Goal: Task Accomplishment & Management: Complete application form

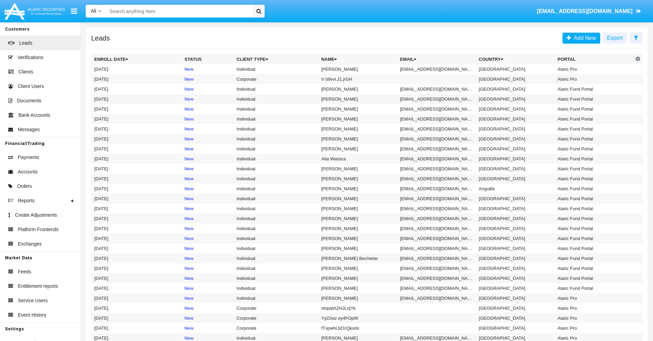
click at [636, 37] on icon at bounding box center [636, 37] width 4 height 5
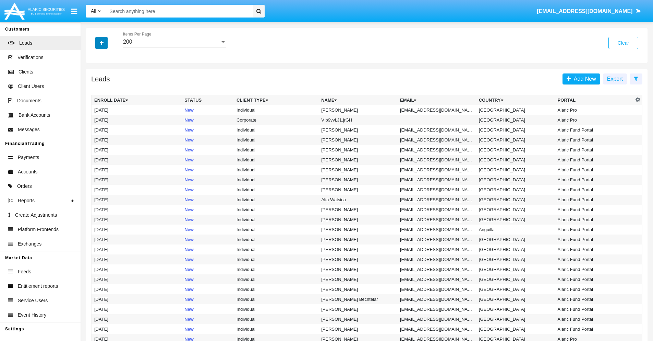
click at [101, 43] on icon "button" at bounding box center [102, 42] width 4 height 5
click at [107, 87] on span "Email" at bounding box center [107, 87] width 14 height 8
click at [94, 89] on input "Email" at bounding box center [94, 89] width 0 height 0
checkbox input "true"
click at [101, 43] on icon "button" at bounding box center [102, 42] width 4 height 5
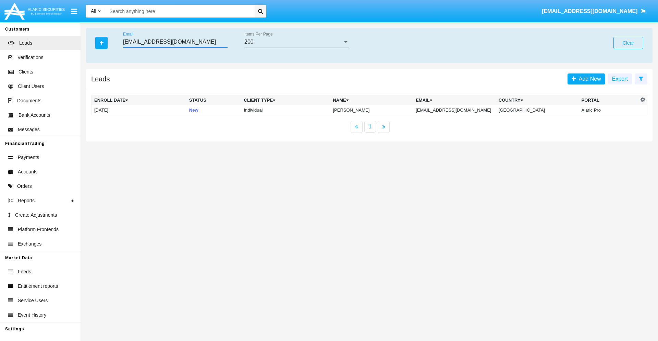
type input "8ll@dho59ffs.my"
click at [462, 110] on td "8ll@dho59ffs.my" at bounding box center [454, 110] width 83 height 10
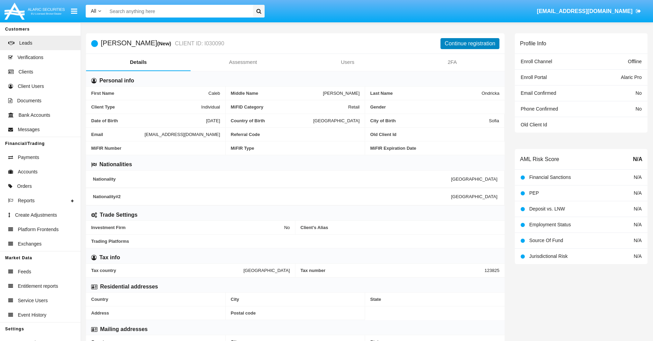
click at [470, 43] on button "Continue registration" at bounding box center [470, 43] width 59 height 11
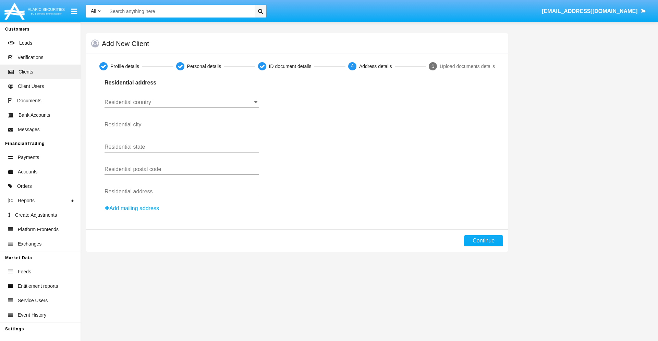
click at [182, 102] on input "Residential country" at bounding box center [182, 102] width 155 height 6
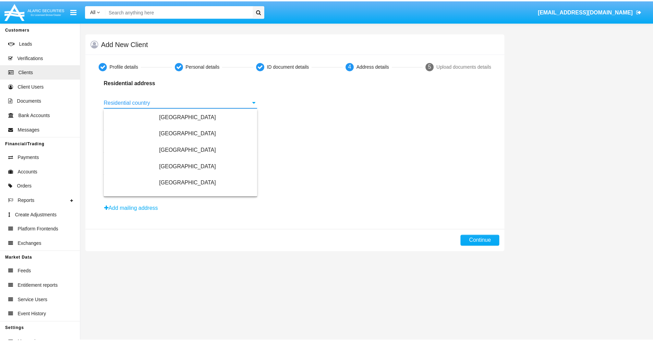
scroll to position [406, 0]
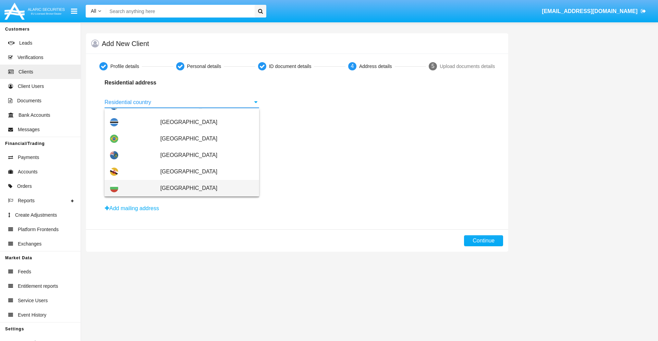
click at [203, 188] on span "[GEOGRAPHIC_DATA]" at bounding box center [206, 188] width 93 height 16
type input "[GEOGRAPHIC_DATA]"
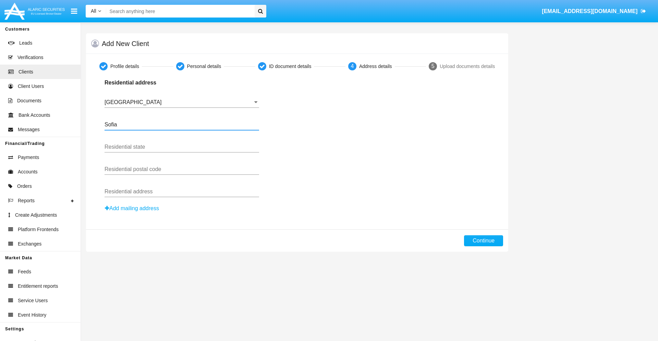
type input "Sofia"
type input "1000"
type input "Vasil Levski"
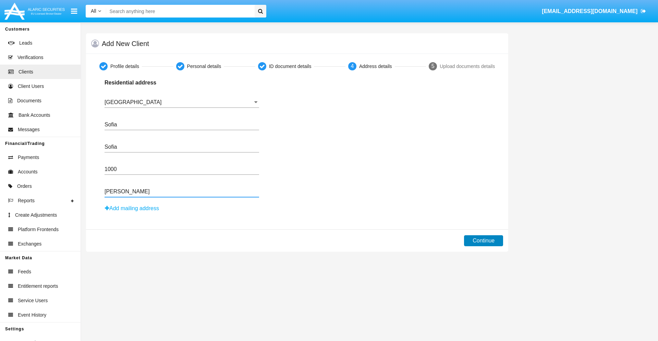
click at [484, 240] on button "Continue" at bounding box center [483, 240] width 39 height 11
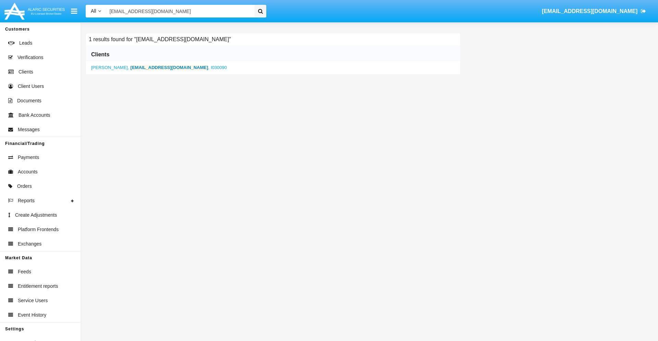
type input "8ll@dho59ffs.my"
click at [142, 67] on b "8ll@dho59ffs.my" at bounding box center [170, 67] width 78 height 5
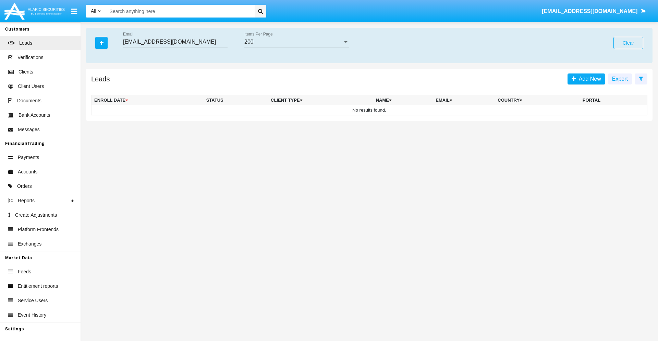
click at [629, 43] on button "Clear" at bounding box center [629, 43] width 30 height 12
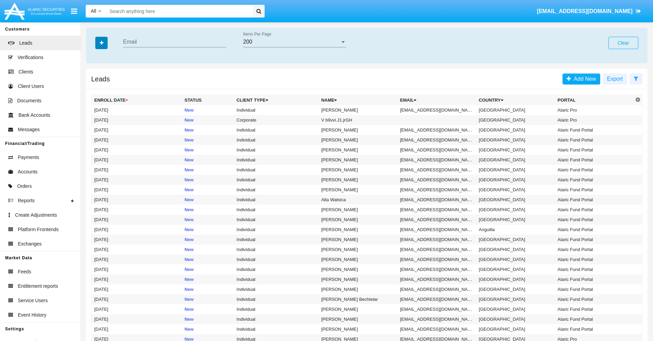
click at [101, 43] on icon "button" at bounding box center [102, 42] width 4 height 5
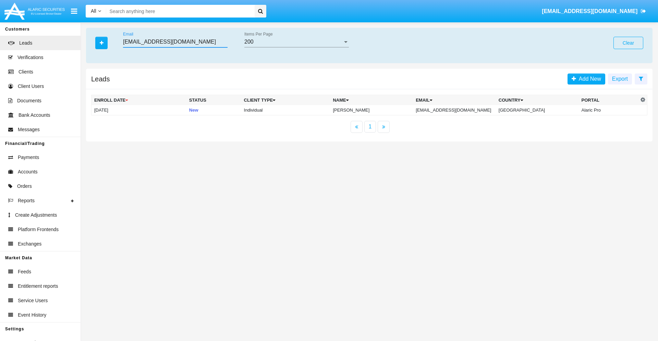
type input "vnsc88xhj@ko8z.tw"
click at [459, 110] on td "vnsc88xhj@ko8z.tw" at bounding box center [454, 110] width 83 height 10
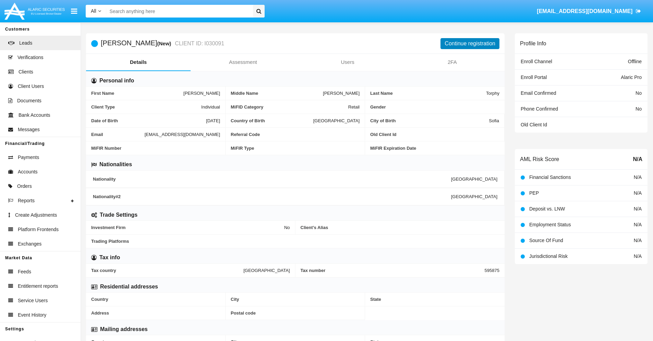
click at [470, 43] on button "Continue registration" at bounding box center [470, 43] width 59 height 11
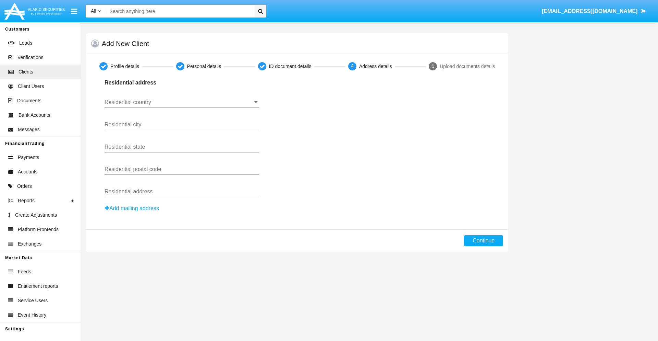
click at [132, 208] on button "Add mailing address" at bounding box center [132, 208] width 55 height 9
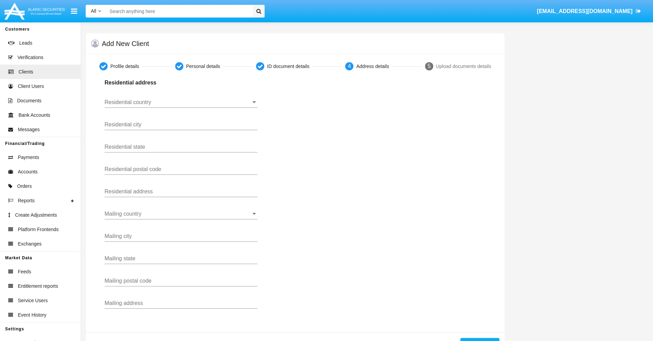
click at [181, 102] on input "Residential country" at bounding box center [181, 102] width 153 height 6
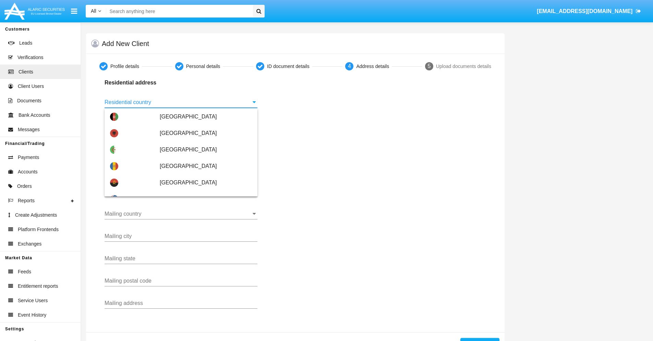
scroll to position [406, 0]
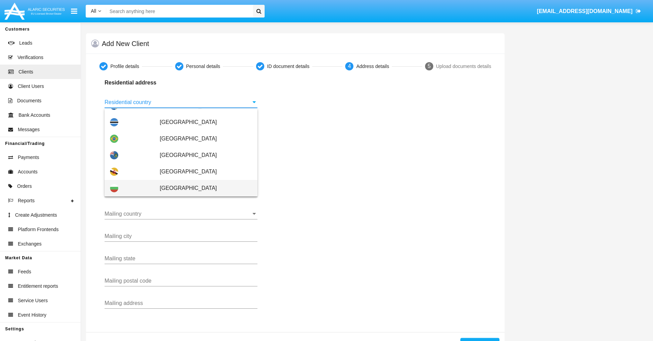
click at [202, 188] on span "[GEOGRAPHIC_DATA]" at bounding box center [206, 188] width 92 height 16
type input "[GEOGRAPHIC_DATA]"
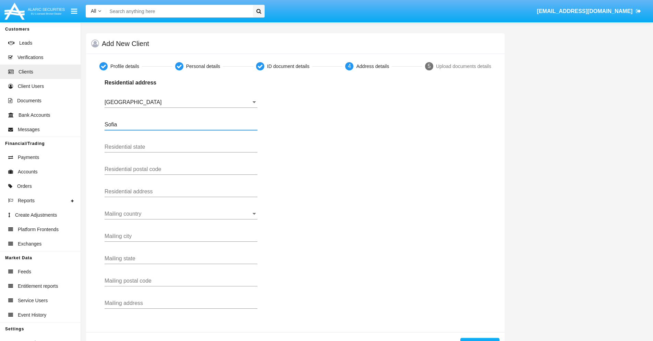
type input "Sofia"
type input "1000"
type input "[PERSON_NAME]"
click at [181, 214] on input "Mailing country" at bounding box center [181, 214] width 153 height 6
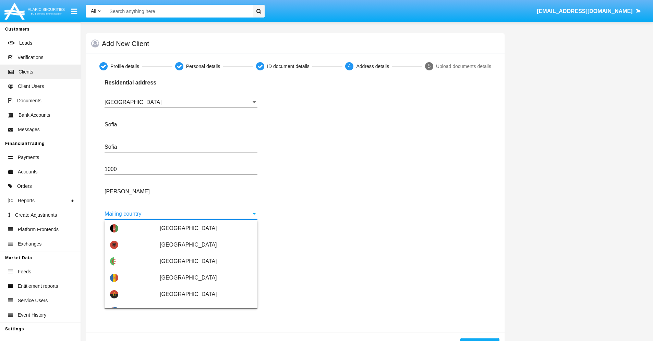
scroll to position [44, 0]
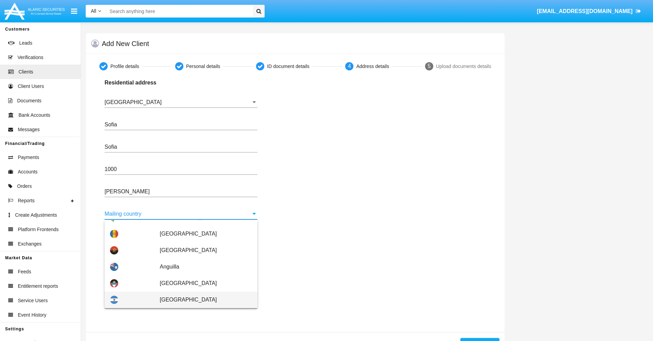
click at [202, 299] on span "Argentina" at bounding box center [206, 299] width 92 height 16
type input "Argentina"
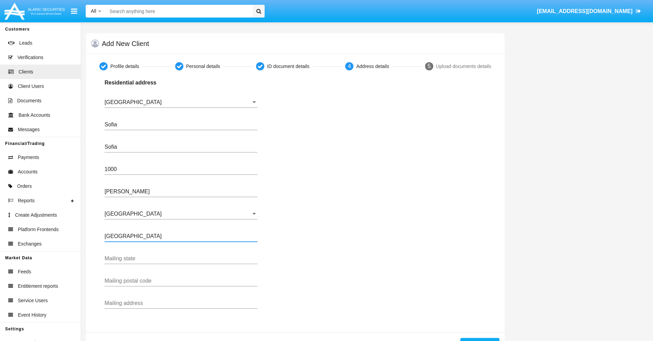
type input "Buenos Aires"
type input "7777"
type input "Test Mail Address"
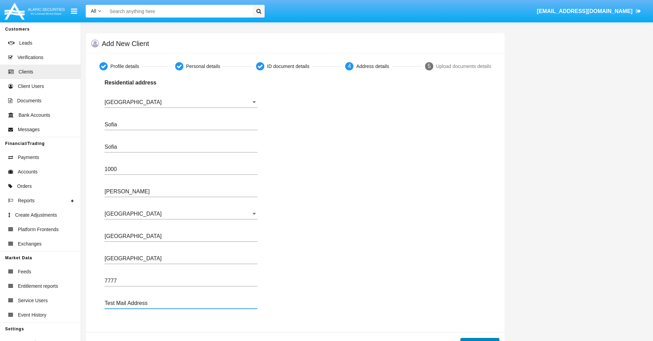
click at [480, 339] on button "Continue" at bounding box center [480, 342] width 39 height 11
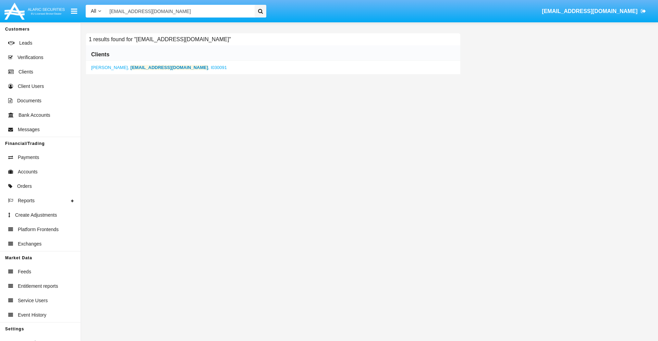
type input "[EMAIL_ADDRESS][DOMAIN_NAME]"
click at [140, 67] on b "[EMAIL_ADDRESS][DOMAIN_NAME]" at bounding box center [170, 67] width 78 height 5
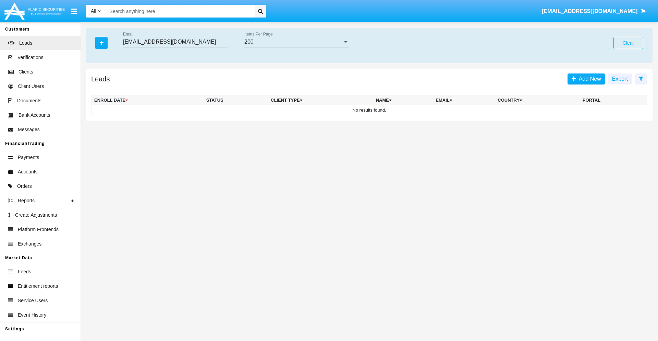
click at [629, 43] on button "Clear" at bounding box center [629, 43] width 30 height 12
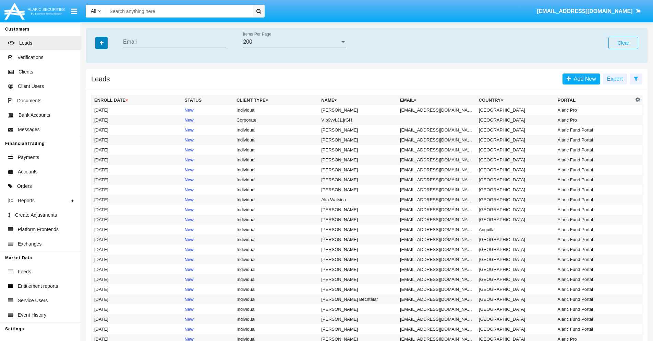
click at [101, 43] on icon "button" at bounding box center [102, 42] width 4 height 5
type input "[EMAIL_ADDRESS][DOMAIN_NAME]"
click at [439, 110] on td "4n.bn49@6mb-tk.edu" at bounding box center [436, 110] width 79 height 10
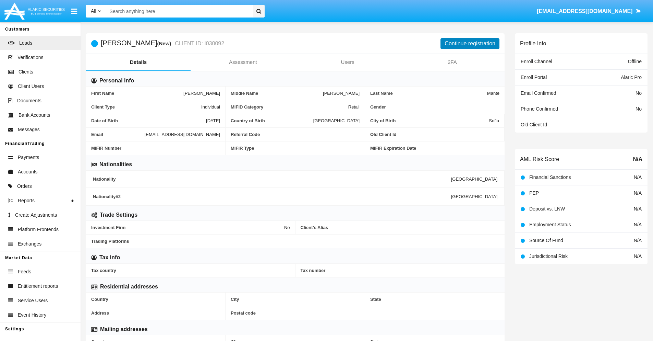
click at [470, 43] on button "Continue registration" at bounding box center [470, 43] width 59 height 11
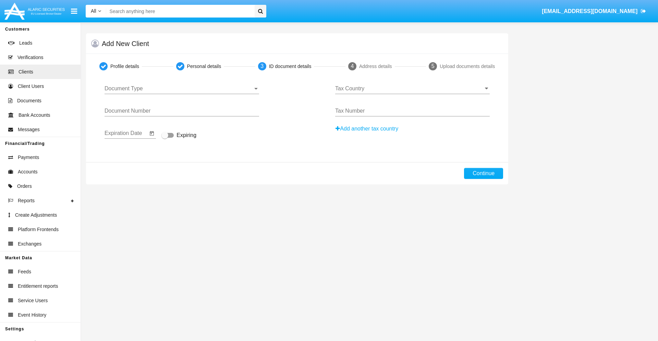
click at [182, 88] on span "Document Type" at bounding box center [179, 88] width 148 height 6
click at [182, 94] on span "Passport" at bounding box center [182, 93] width 155 height 16
type input "uJZlzwOMgKMYykW"
click at [179, 135] on span "Expiring" at bounding box center [187, 135] width 20 height 8
click at [165, 138] on input "Expiring" at bounding box center [165, 138] width 0 height 0
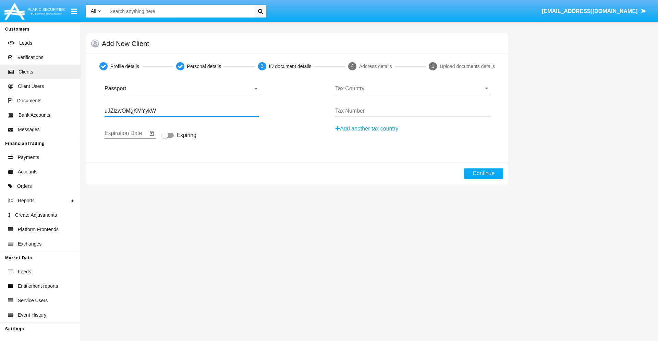
checkbox input "true"
click at [413, 88] on input "Tax Country" at bounding box center [412, 88] width 155 height 6
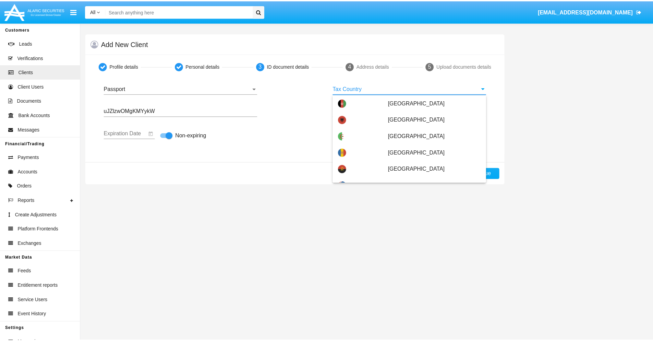
scroll to position [2628, 0]
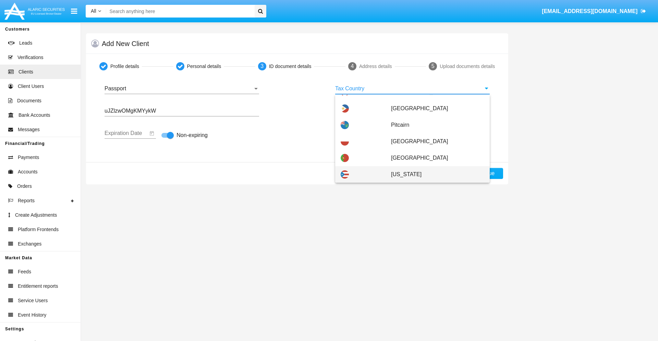
click at [434, 174] on span "[US_STATE]" at bounding box center [437, 174] width 93 height 16
type input "[US_STATE]"
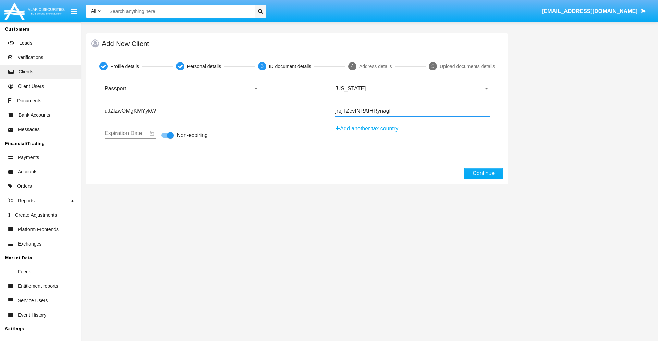
type input "jrejTZcvINRAtHRynagl"
click at [484, 173] on button "Continue" at bounding box center [483, 173] width 39 height 11
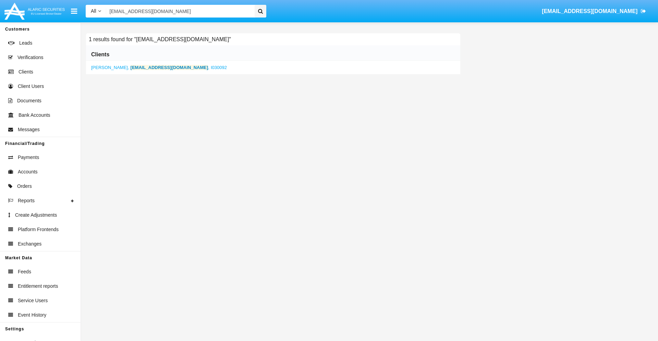
type input "4n.bn49@6mb-tk.edu"
click at [144, 67] on b "4n.bn49@6mb-tk.edu" at bounding box center [170, 67] width 78 height 5
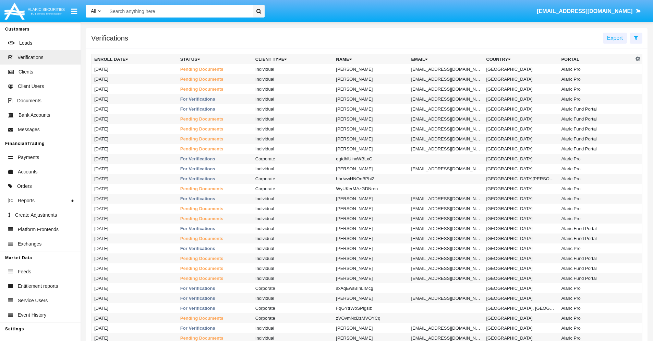
click at [636, 37] on icon at bounding box center [636, 37] width 4 height 5
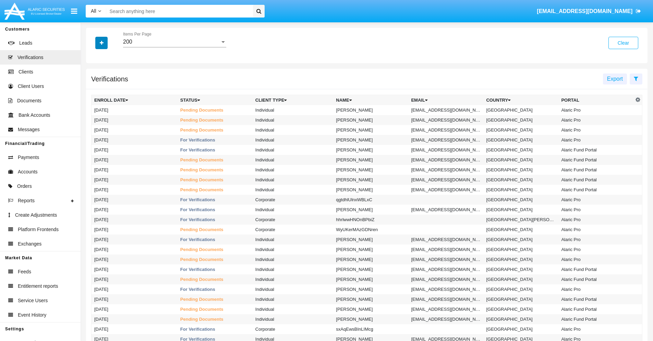
click at [101, 43] on icon "button" at bounding box center [102, 42] width 4 height 5
click at [107, 97] on span "Email" at bounding box center [107, 97] width 14 height 8
click at [94, 99] on input "Email" at bounding box center [94, 99] width 0 height 0
checkbox input "true"
click at [101, 43] on icon "button" at bounding box center [102, 42] width 4 height 5
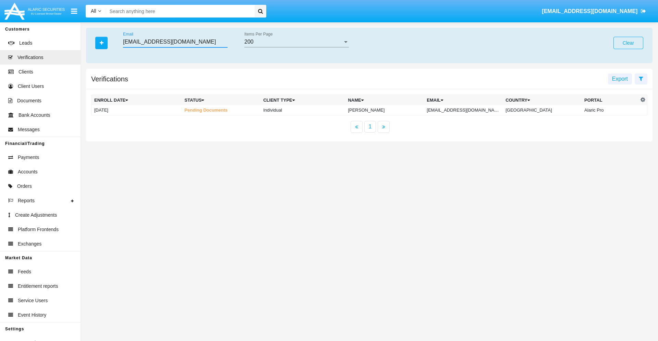
type input "[EMAIL_ADDRESS][DOMAIN_NAME]"
click at [470, 110] on td "[EMAIL_ADDRESS][DOMAIN_NAME]" at bounding box center [463, 110] width 79 height 10
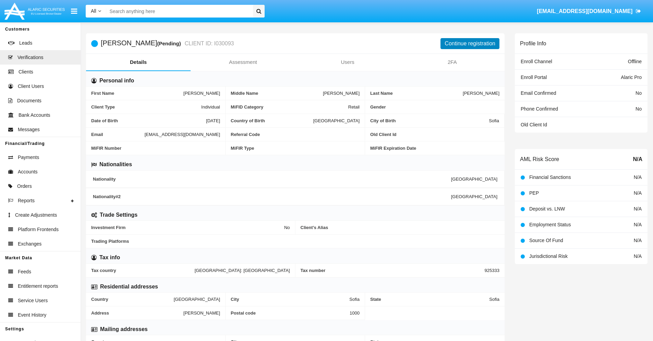
click at [470, 43] on button "Continue registration" at bounding box center [470, 43] width 59 height 11
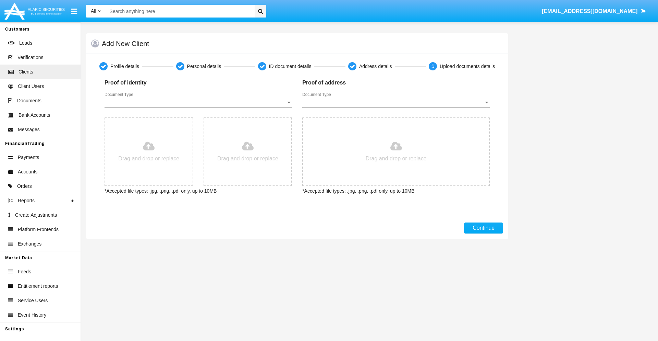
click at [198, 102] on span "Document Type" at bounding box center [195, 102] width 181 height 6
click at [198, 107] on span "Passport" at bounding box center [199, 107] width 188 height 16
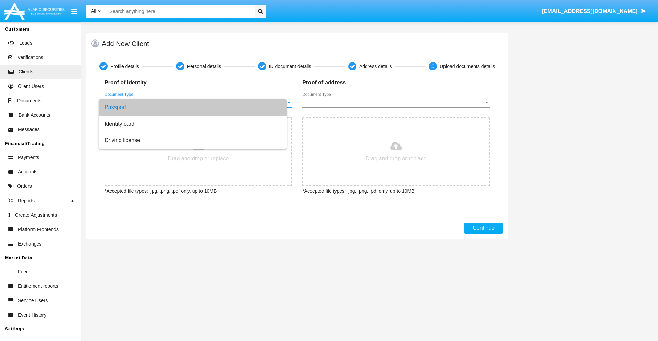
type input "C:\fakepath\passport.png"
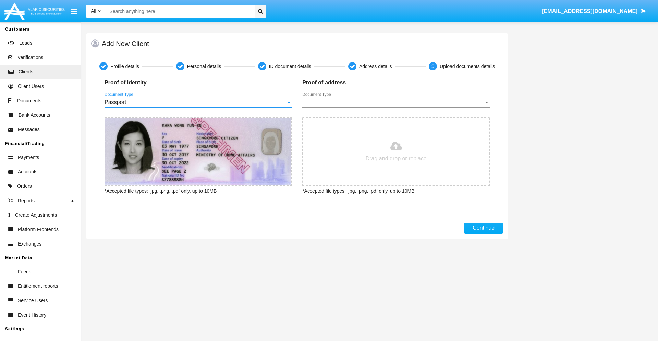
click at [396, 102] on span "Document Type" at bounding box center [392, 102] width 181 height 6
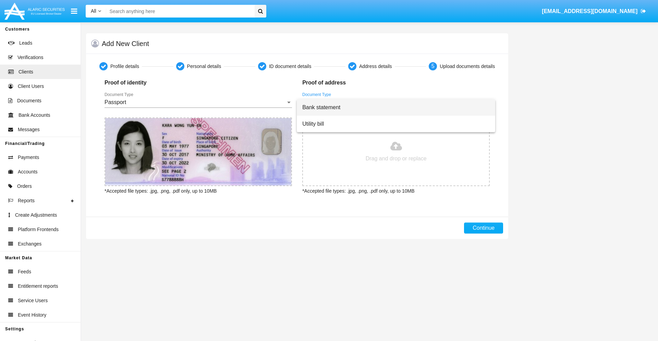
click at [396, 107] on span "Bank statement" at bounding box center [396, 107] width 188 height 16
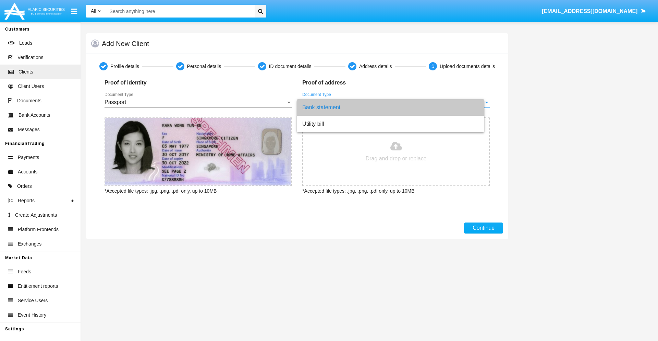
type input "C:\fakepath\bank-statement.png"
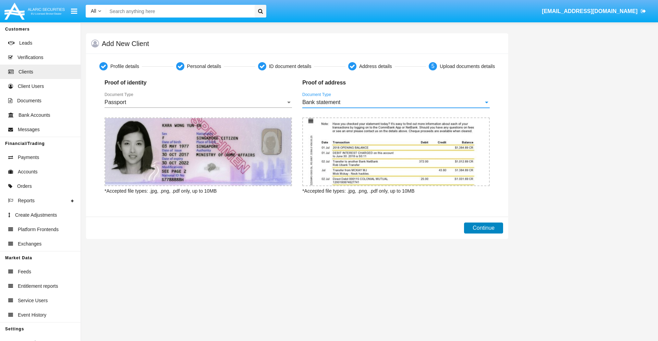
click at [484, 228] on button "Continue" at bounding box center [483, 227] width 39 height 11
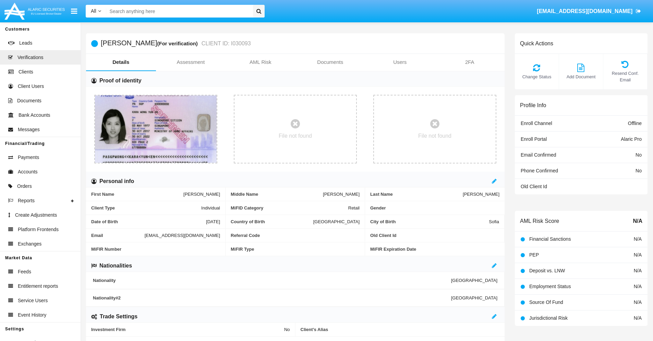
click at [330, 62] on link "Documents" at bounding box center [331, 62] width 70 height 16
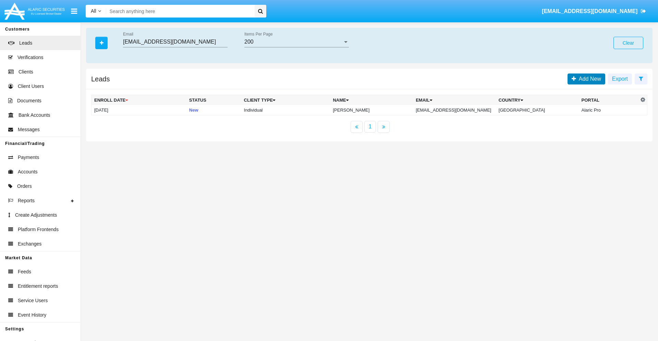
click at [589, 79] on span "Add New" at bounding box center [588, 79] width 25 height 6
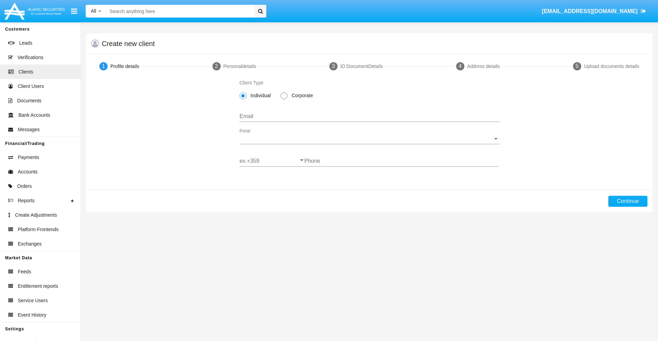
click at [259, 95] on span "Individual" at bounding box center [260, 95] width 26 height 7
click at [243, 99] on input "Individual" at bounding box center [243, 99] width 0 height 0
type input "pp8aqj6nv@9ilpt.hyx.bg"
click at [369, 139] on span "Portal" at bounding box center [367, 138] width 254 height 6
click at [367, 144] on span "Alaric Pro" at bounding box center [370, 143] width 260 height 16
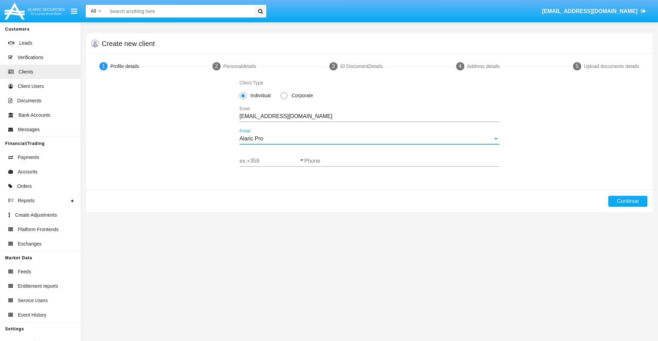
click at [272, 161] on input "ex.+359" at bounding box center [272, 161] width 65 height 6
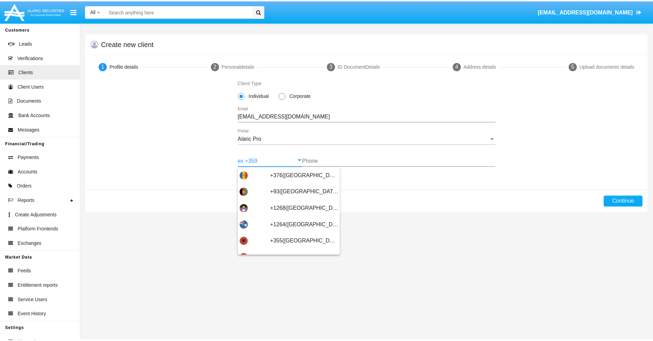
scroll to position [225, 0]
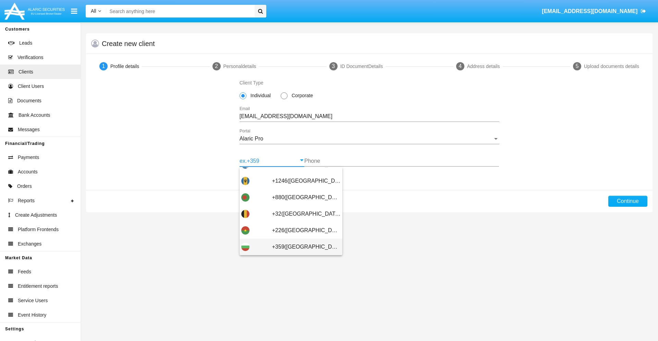
click at [301, 247] on span "+359(Bulgaria)" at bounding box center [306, 246] width 69 height 16
type input "+359(Bulgaria)"
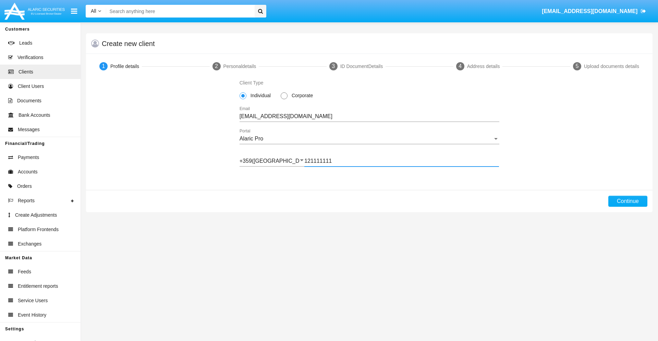
type input "121111111"
click at [628, 201] on button "Continue" at bounding box center [628, 200] width 39 height 11
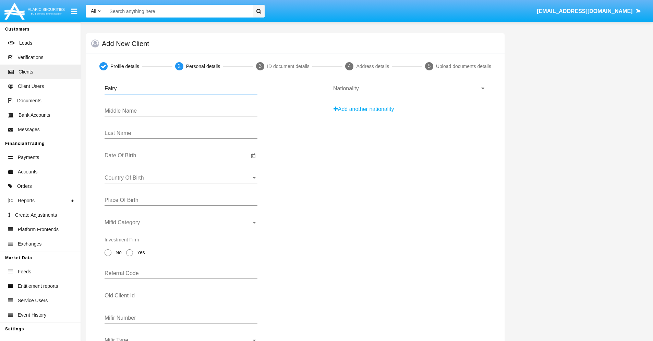
type input "Fairy"
type input "Clayton"
type input "Lang"
click at [177, 155] on input "Date Of Birth" at bounding box center [177, 155] width 145 height 6
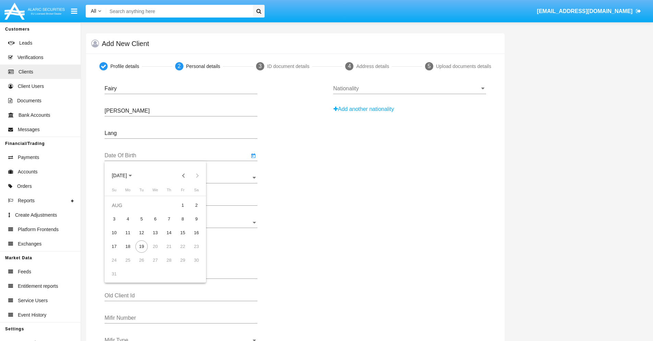
click at [126, 175] on span "AUG 2025" at bounding box center [119, 175] width 15 height 5
click at [183, 175] on button "Previous 20 years" at bounding box center [184, 175] width 14 height 14
click at [167, 265] on div "2000" at bounding box center [168, 265] width 22 height 12
click at [119, 210] on div "JAN" at bounding box center [120, 210] width 22 height 12
click at [196, 205] on div "1" at bounding box center [196, 205] width 12 height 12
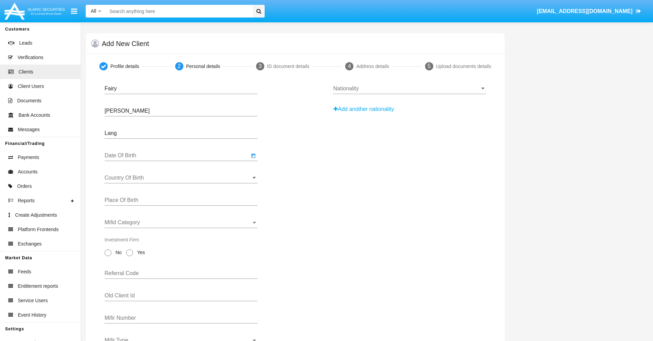
type input "01/01/00"
click at [181, 178] on input "Country Of Birth" at bounding box center [181, 178] width 153 height 6
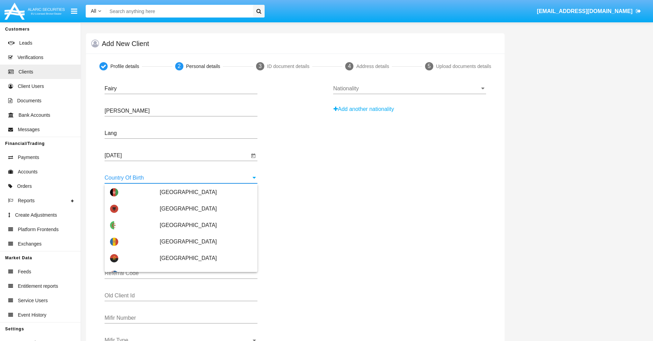
scroll to position [1492, 0]
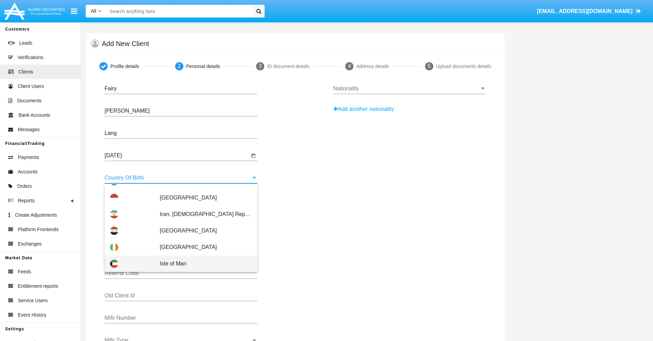
click at [202, 263] on span "Isle of Man" at bounding box center [206, 263] width 92 height 16
type input "Isle of Man"
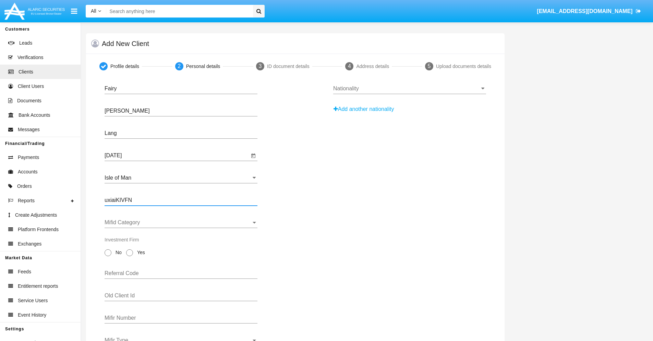
type input "uxiaiKIVFN"
click at [181, 222] on span "Mifid Category" at bounding box center [178, 222] width 147 height 6
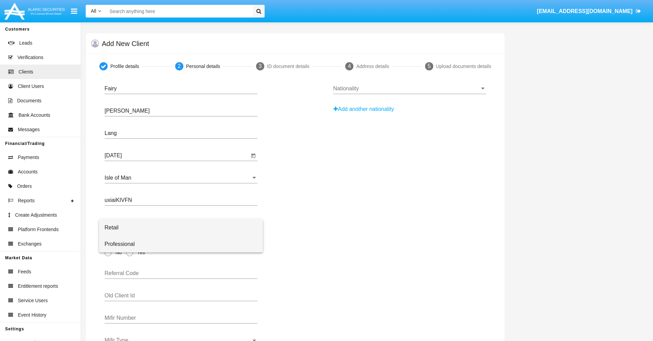
click at [181, 244] on span "Professional" at bounding box center [181, 244] width 153 height 16
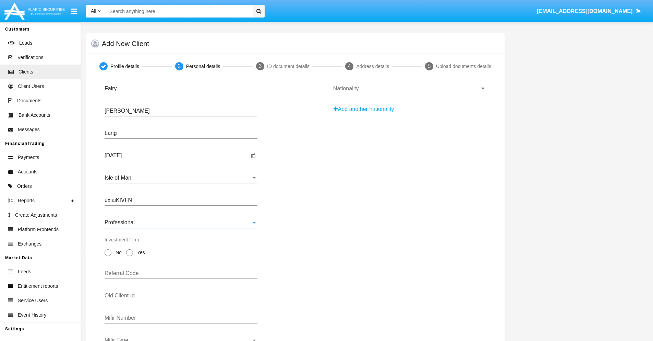
click at [117, 252] on span "No" at bounding box center [117, 252] width 12 height 7
click at [108, 256] on input "No" at bounding box center [108, 256] width 0 height 0
radio input "true"
type input "UnhQCmlSyZ"
type input "hVUEdXRuzZ"
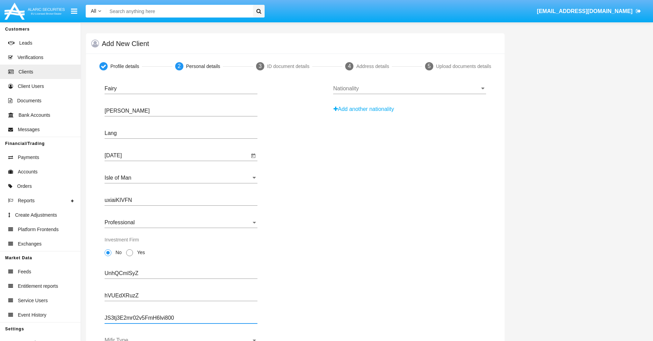
type input "JS3tj3E2mr02v5FmH6lvi800"
click at [181, 338] on span "Mifir Type" at bounding box center [178, 340] width 147 height 6
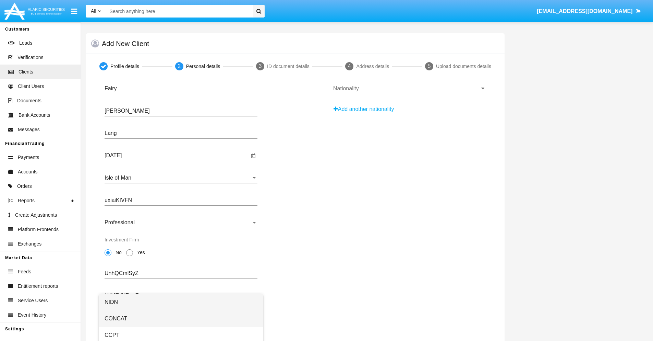
click at [181, 318] on span "CONCAT" at bounding box center [181, 318] width 153 height 16
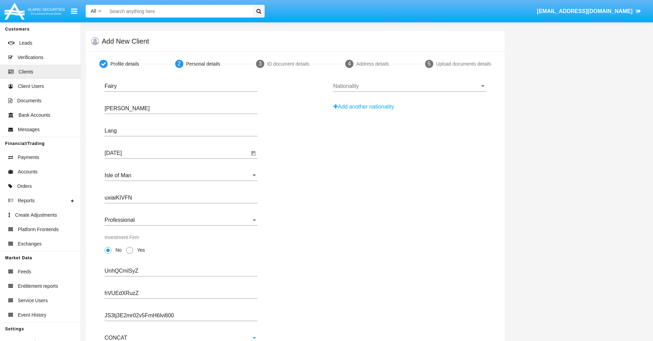
scroll to position [25, 0]
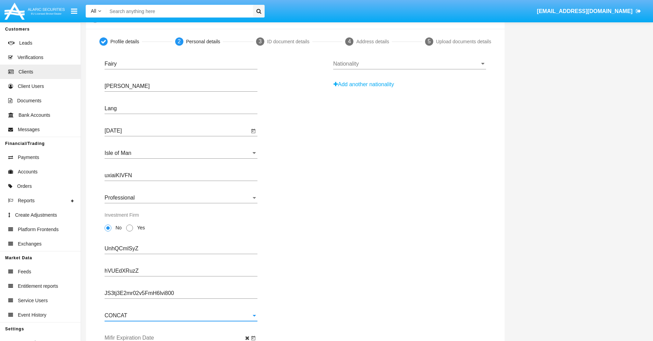
click at [177, 337] on input "Mifir Expiration Date" at bounding box center [177, 337] width 145 height 6
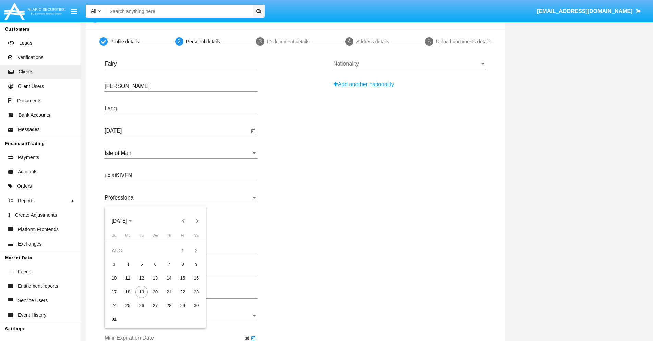
click at [126, 220] on span "AUG 2025" at bounding box center [119, 220] width 15 height 5
click at [167, 283] on div "2030" at bounding box center [168, 283] width 22 height 12
click at [119, 255] on div "JAN" at bounding box center [120, 255] width 22 height 12
click at [142, 264] on div "1" at bounding box center [141, 264] width 12 height 12
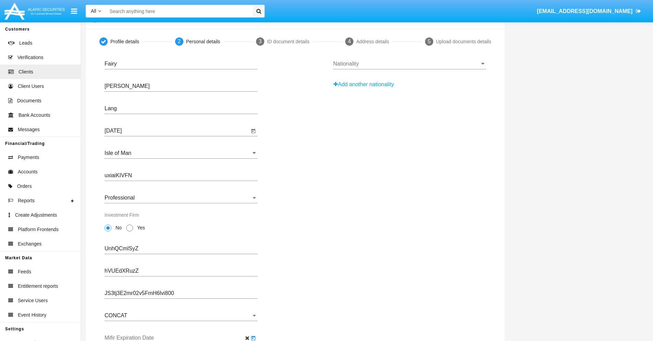
type input "01/01/30"
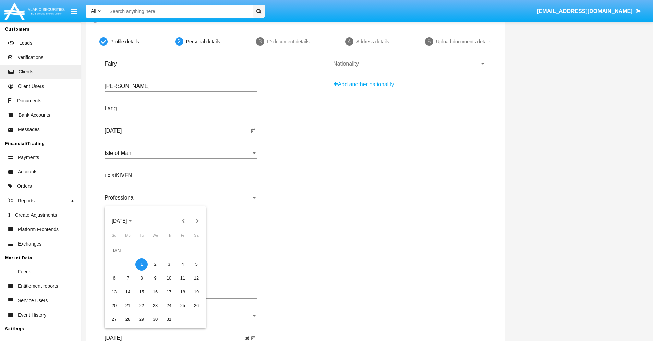
scroll to position [0, 0]
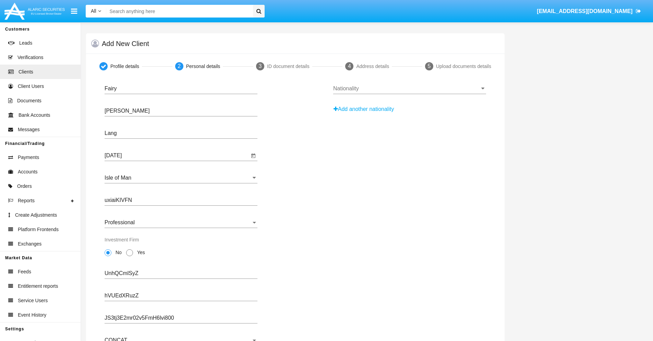
click at [409, 88] on input "Nationality" at bounding box center [409, 88] width 153 height 6
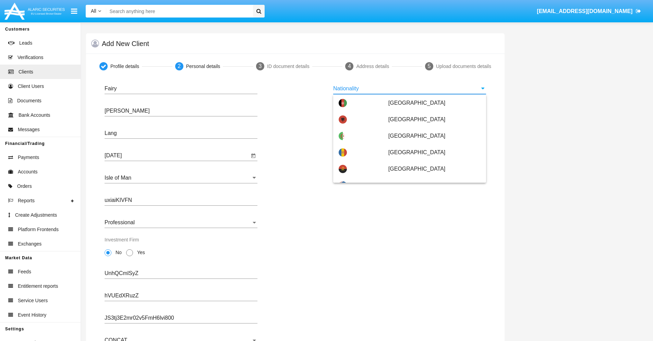
scroll to position [406, 0]
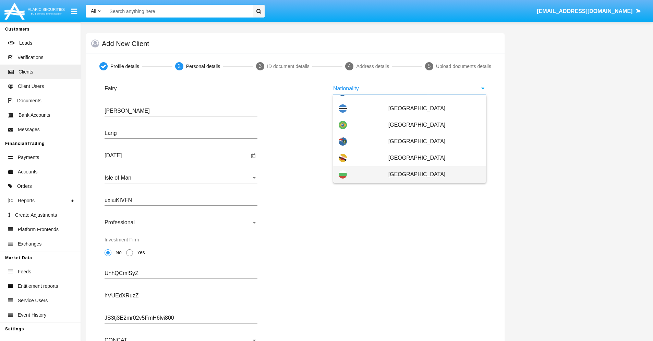
click at [431, 174] on span "[GEOGRAPHIC_DATA]" at bounding box center [435, 174] width 92 height 16
type input "[GEOGRAPHIC_DATA]"
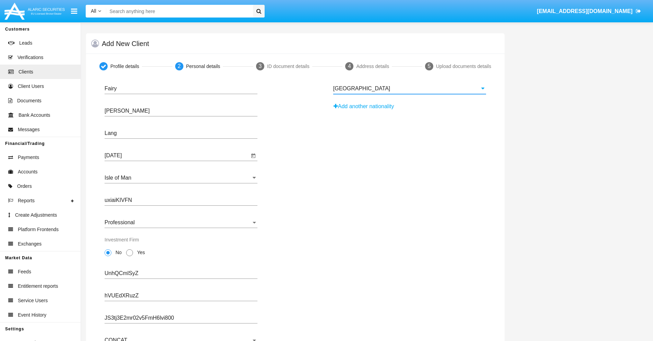
click at [366, 106] on button "Add another nationality" at bounding box center [365, 106] width 65 height 11
click at [409, 111] on input "Nationality #1" at bounding box center [409, 111] width 153 height 6
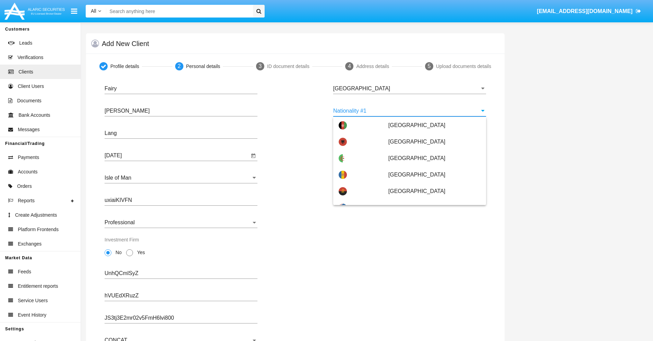
scroll to position [3056, 0]
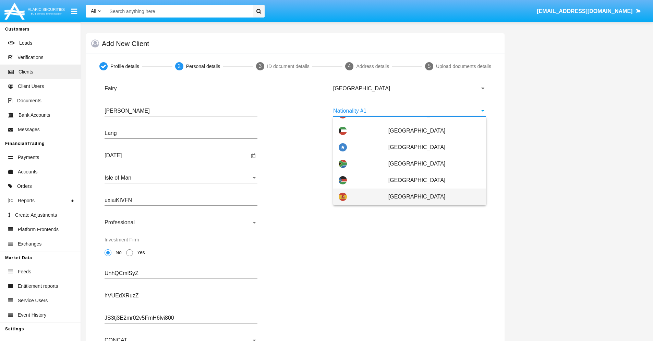
click at [431, 196] on span "[GEOGRAPHIC_DATA]" at bounding box center [435, 196] width 92 height 16
type input "[GEOGRAPHIC_DATA]"
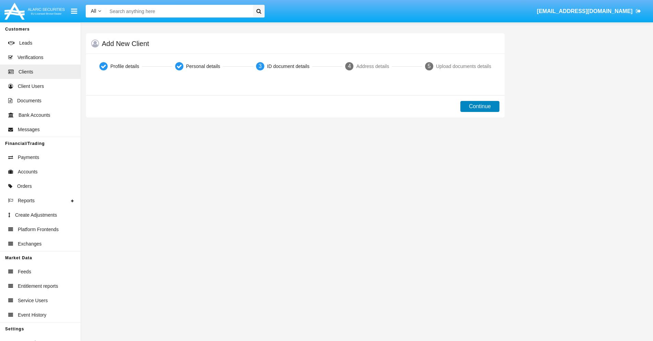
scroll to position [0, 0]
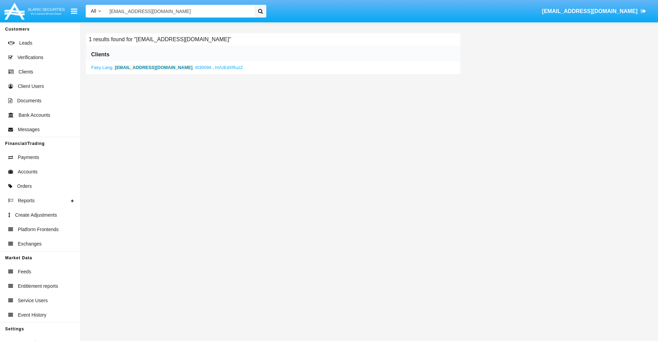
type input "pp8aqj6nv@9ilpt.hyx.bg"
click at [140, 67] on b "pp8aqj6nv@9ilpt.hyx.bg" at bounding box center [154, 67] width 78 height 5
